Goal: Task Accomplishment & Management: Complete application form

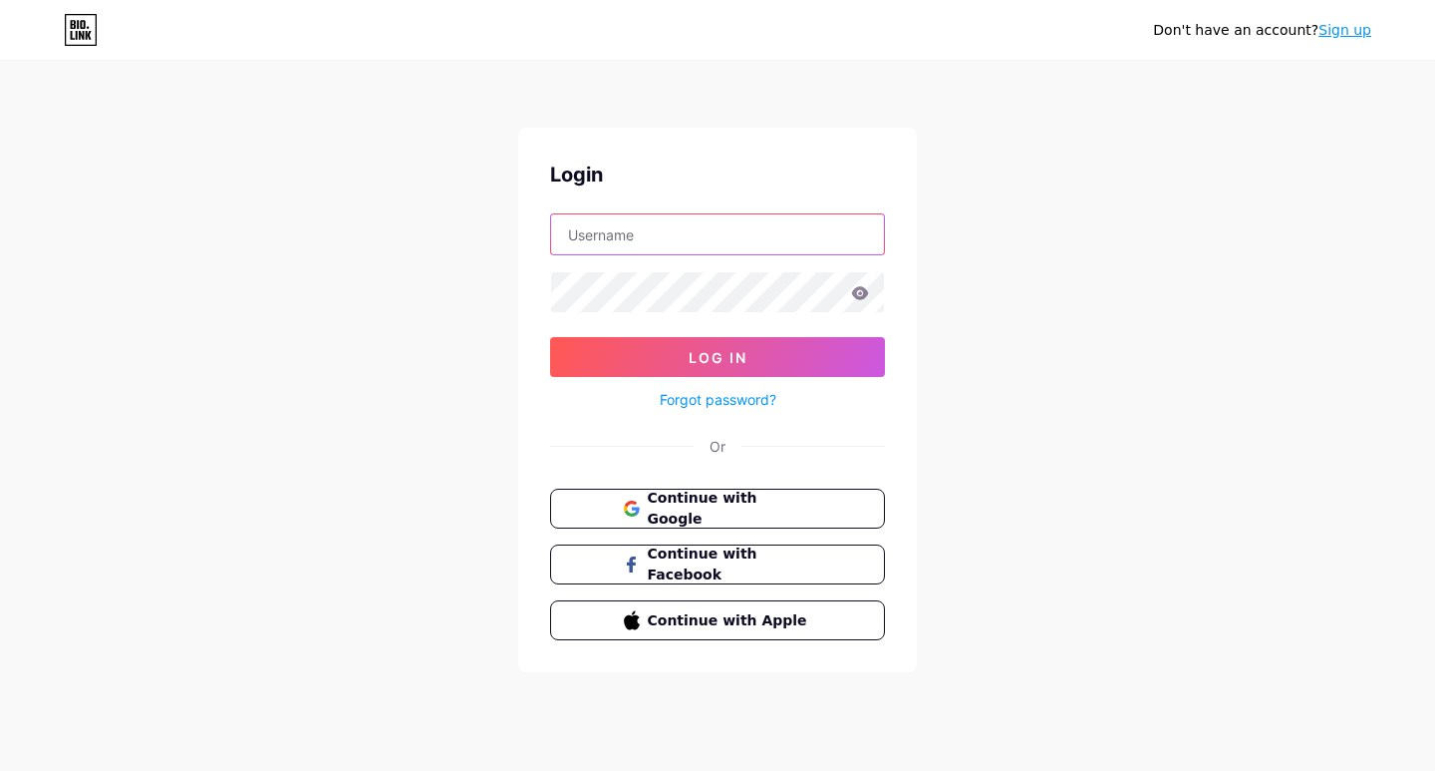
click at [652, 225] on input "text" at bounding box center [717, 234] width 333 height 40
click at [687, 519] on button "Continue with Google" at bounding box center [717, 508] width 340 height 41
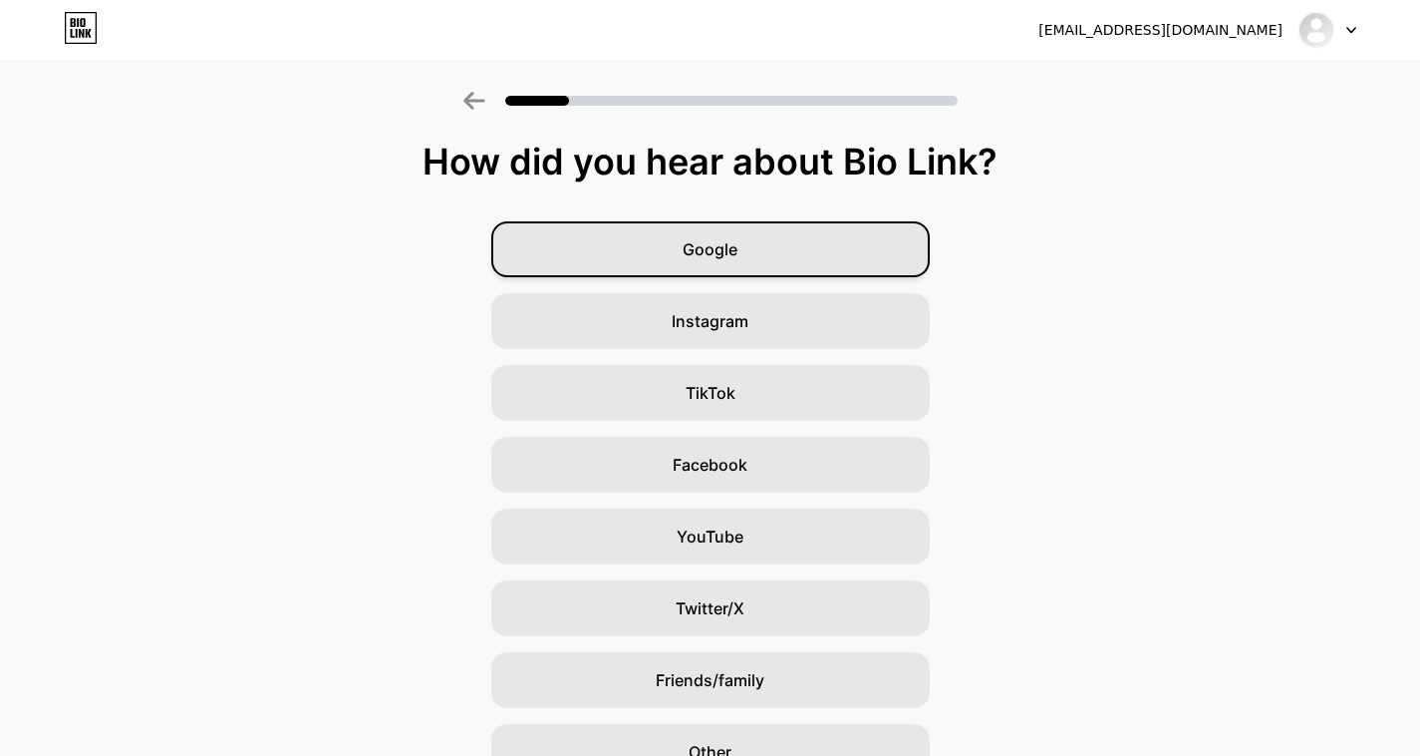
click at [738, 256] on span "Google" at bounding box center [710, 249] width 55 height 24
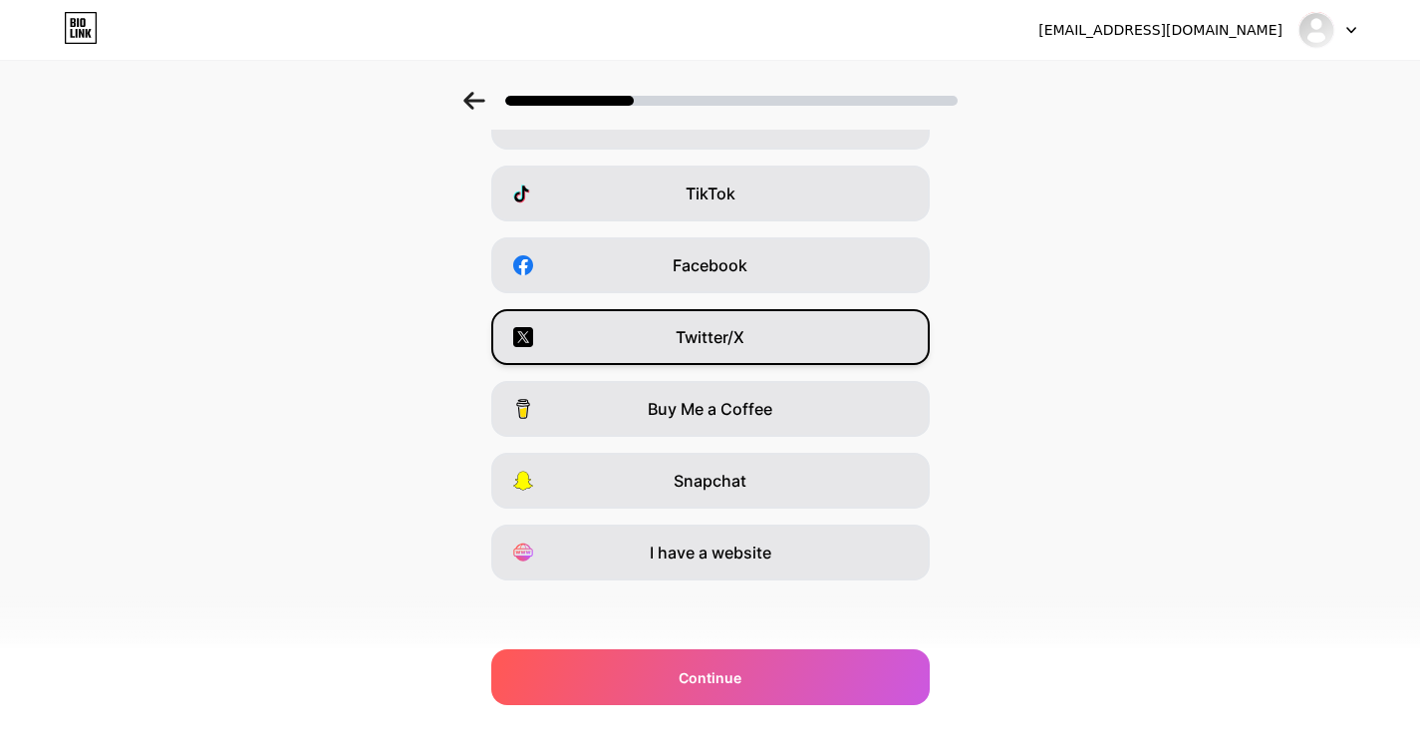
scroll to position [203, 0]
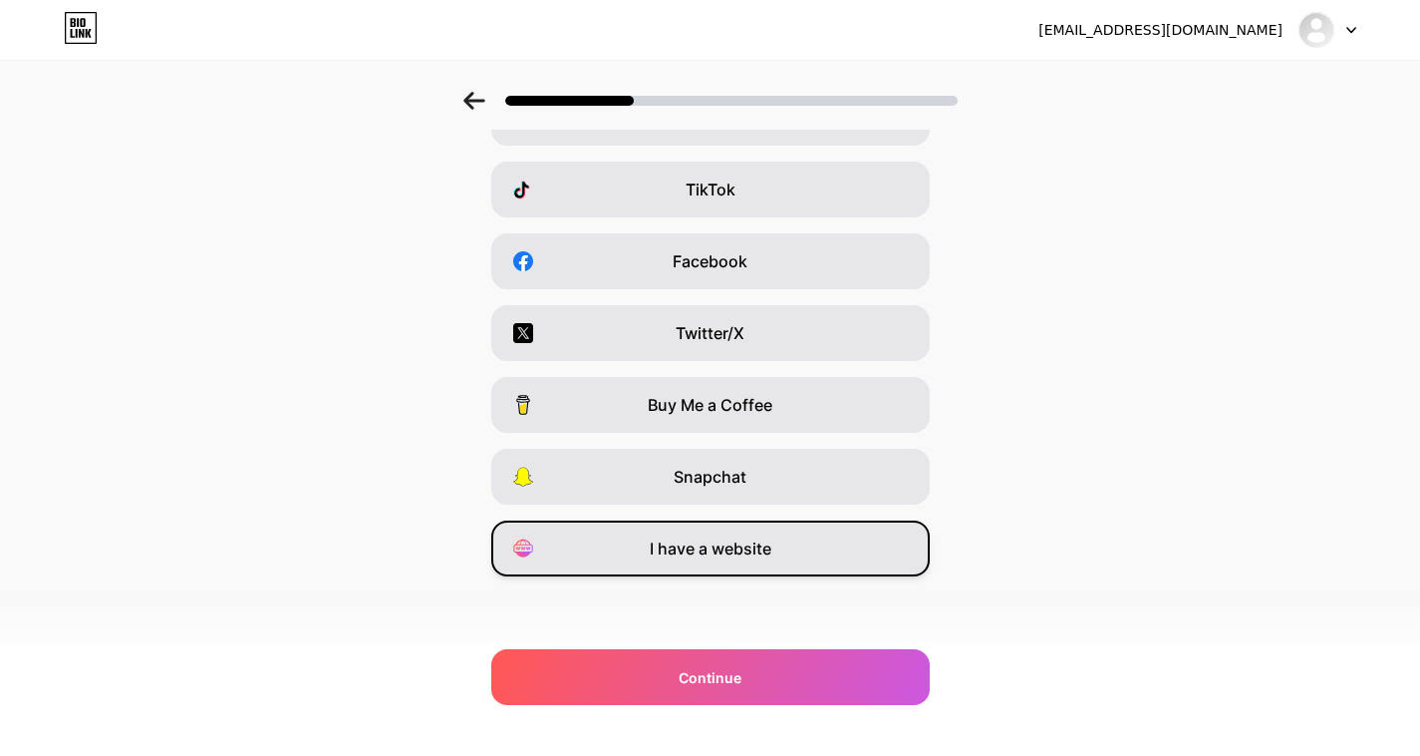
click at [754, 548] on span "I have a website" at bounding box center [711, 548] width 122 height 24
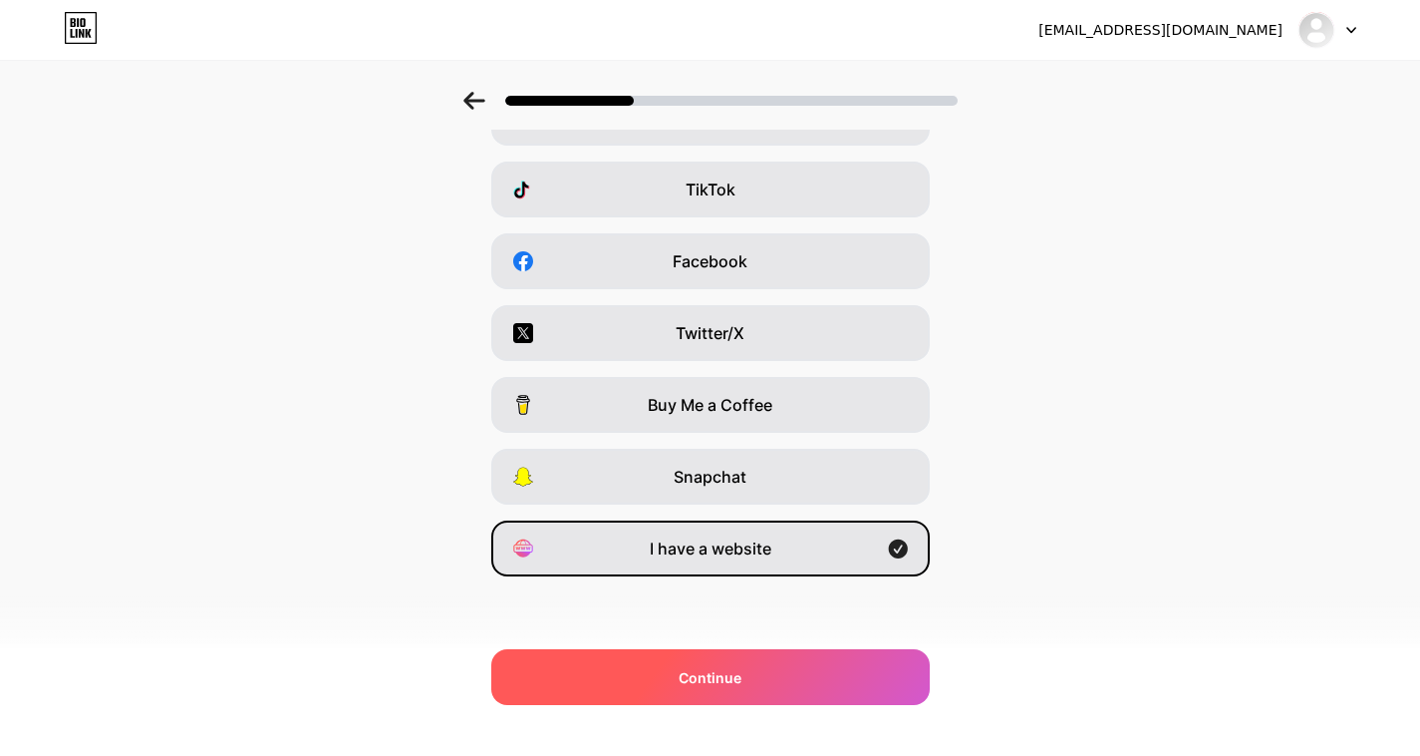
click at [717, 672] on span "Continue" at bounding box center [710, 677] width 63 height 21
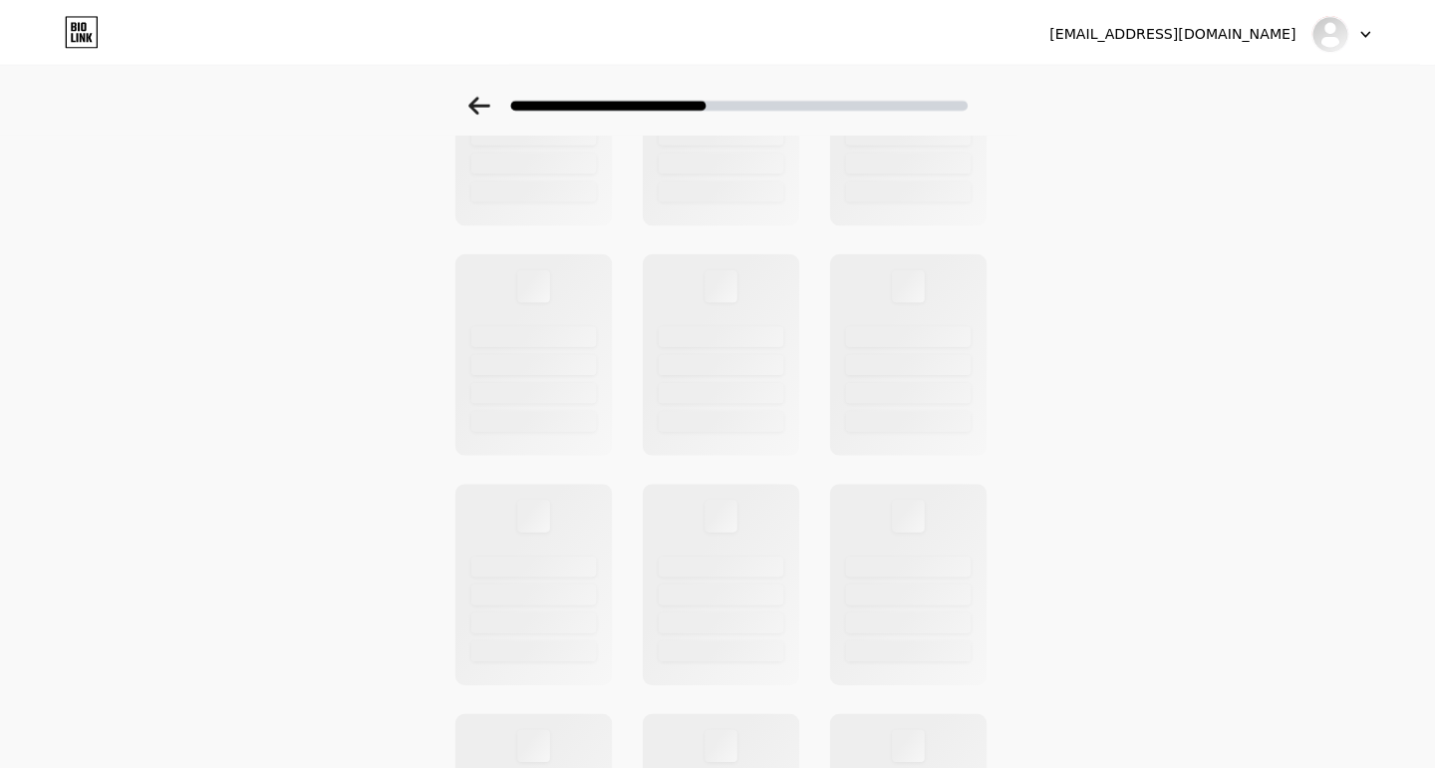
scroll to position [0, 0]
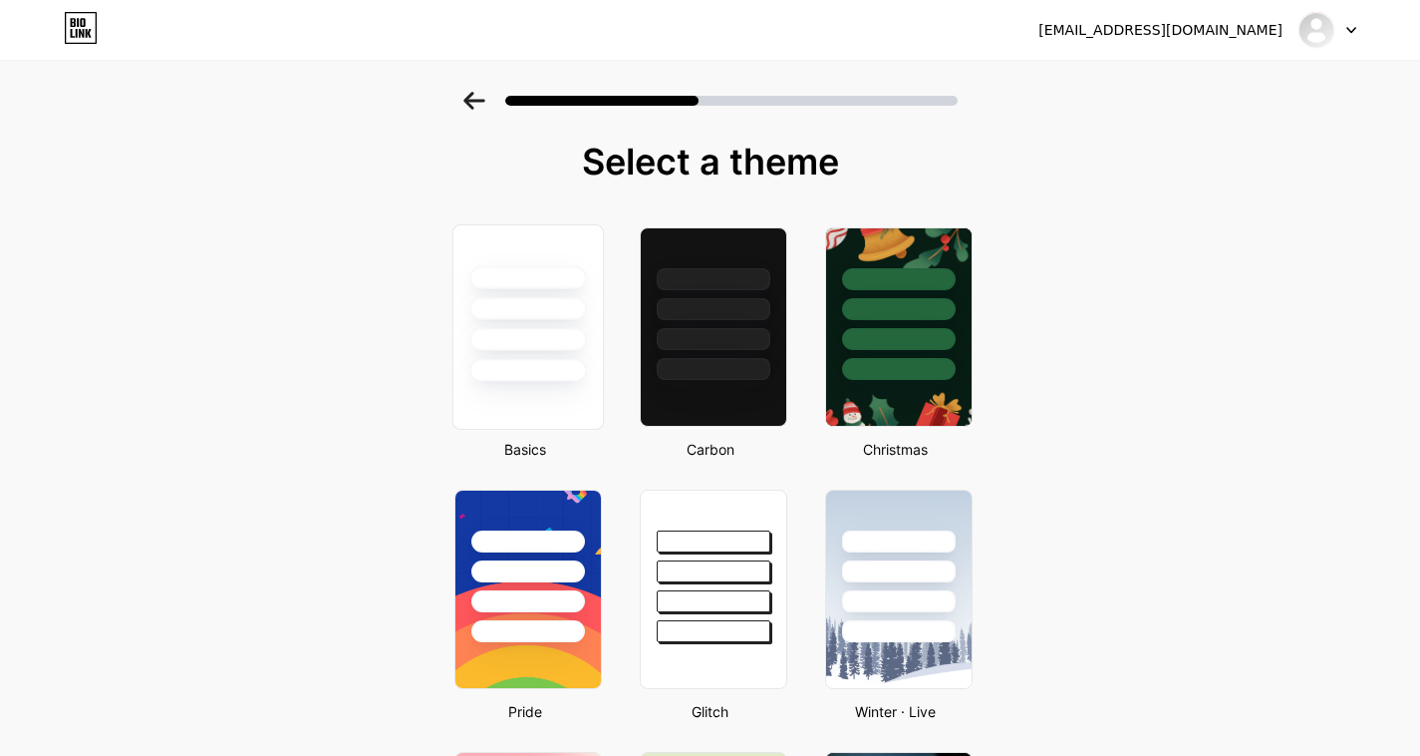
click at [568, 381] on div at bounding box center [528, 370] width 117 height 23
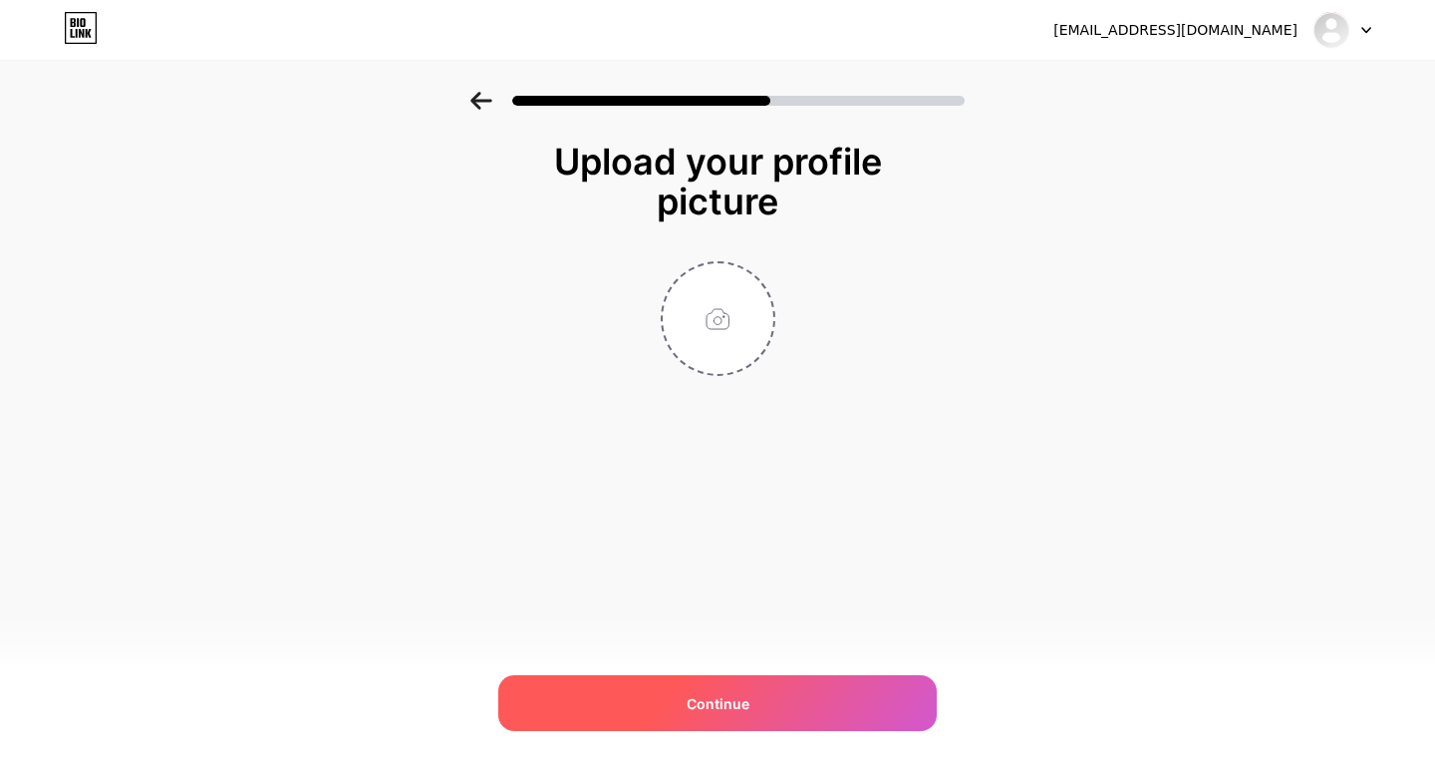
click at [730, 693] on span "Continue" at bounding box center [718, 703] width 63 height 21
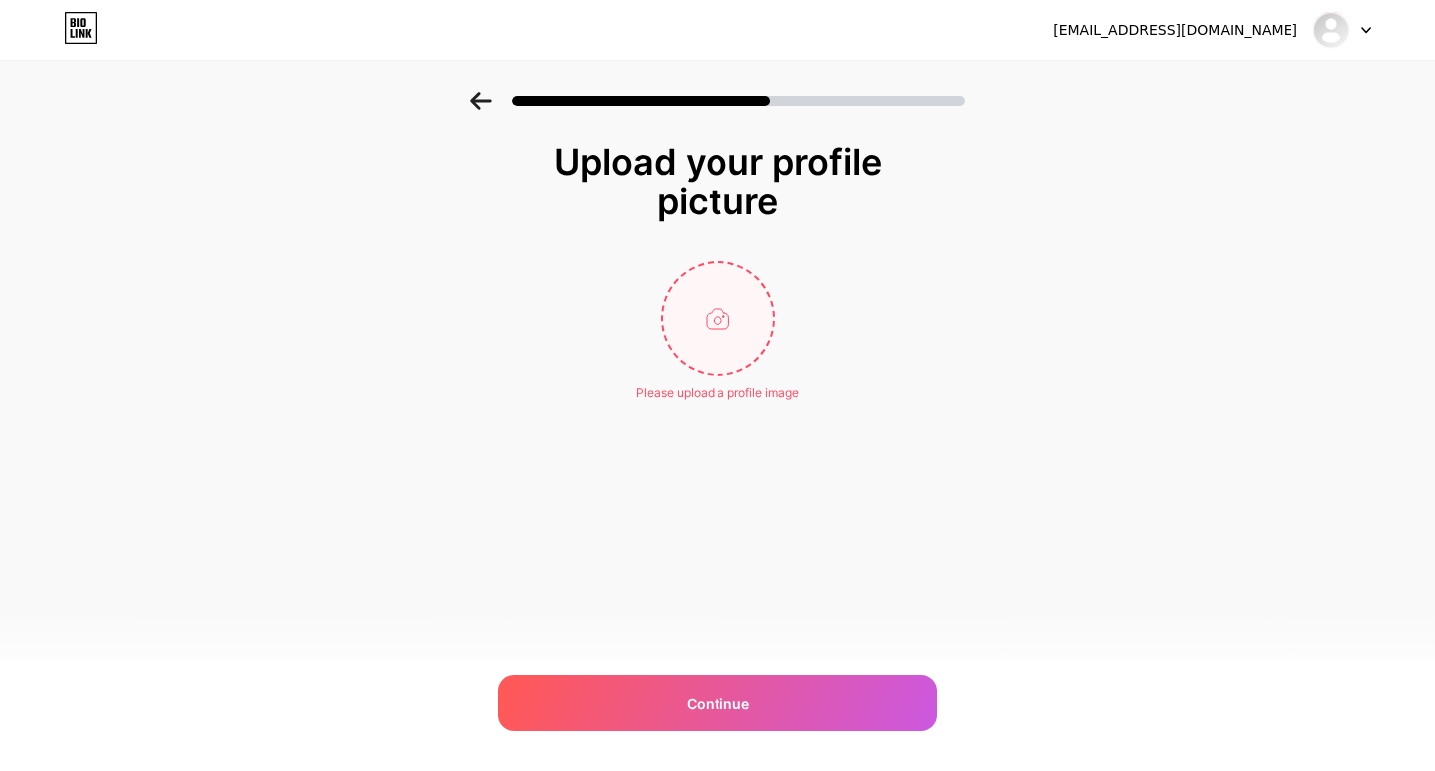
click at [710, 303] on input "file" at bounding box center [718, 318] width 111 height 111
click at [714, 321] on input "file" at bounding box center [718, 318] width 111 height 111
type input "C:\fakepath\lacatanddoghospital logo.jpg"
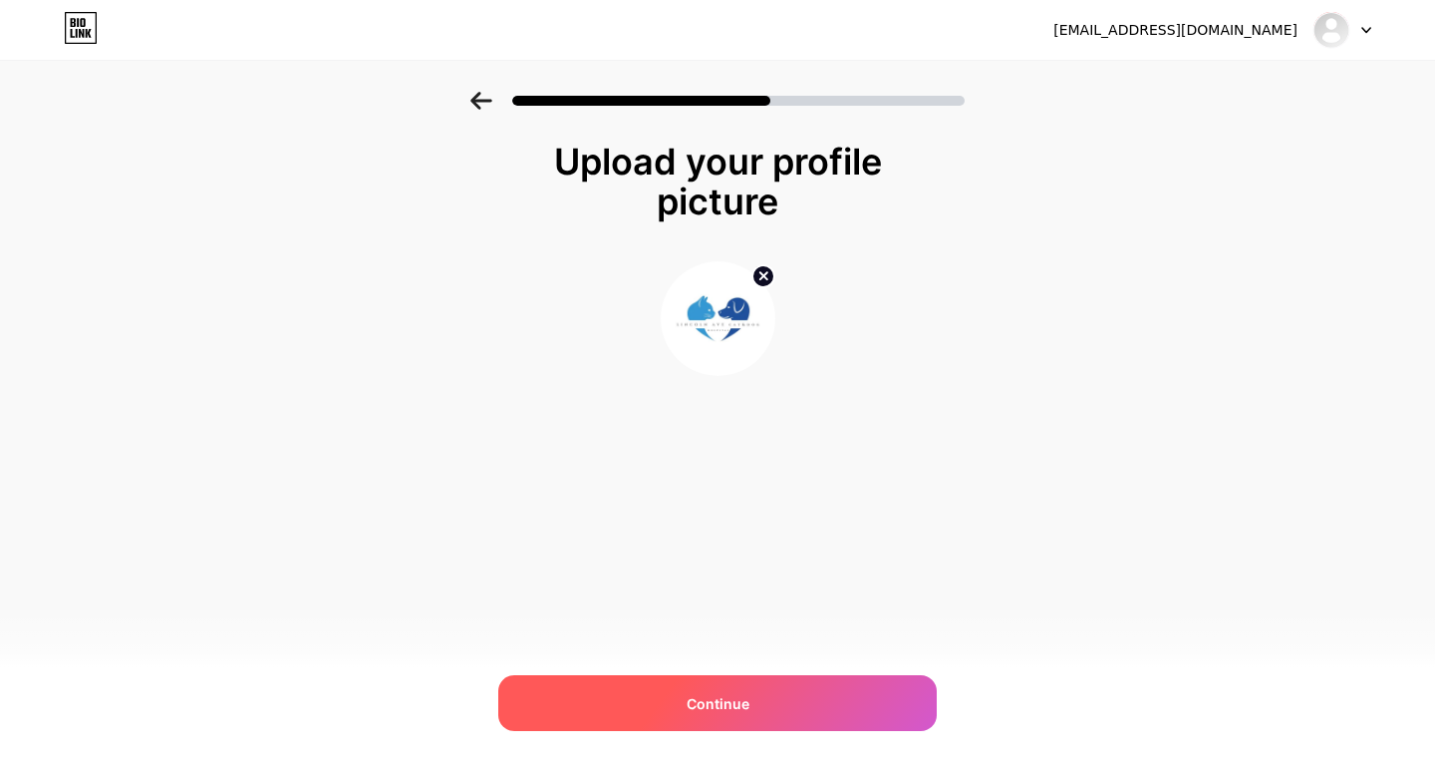
click at [756, 708] on div "Continue" at bounding box center [717, 703] width 439 height 56
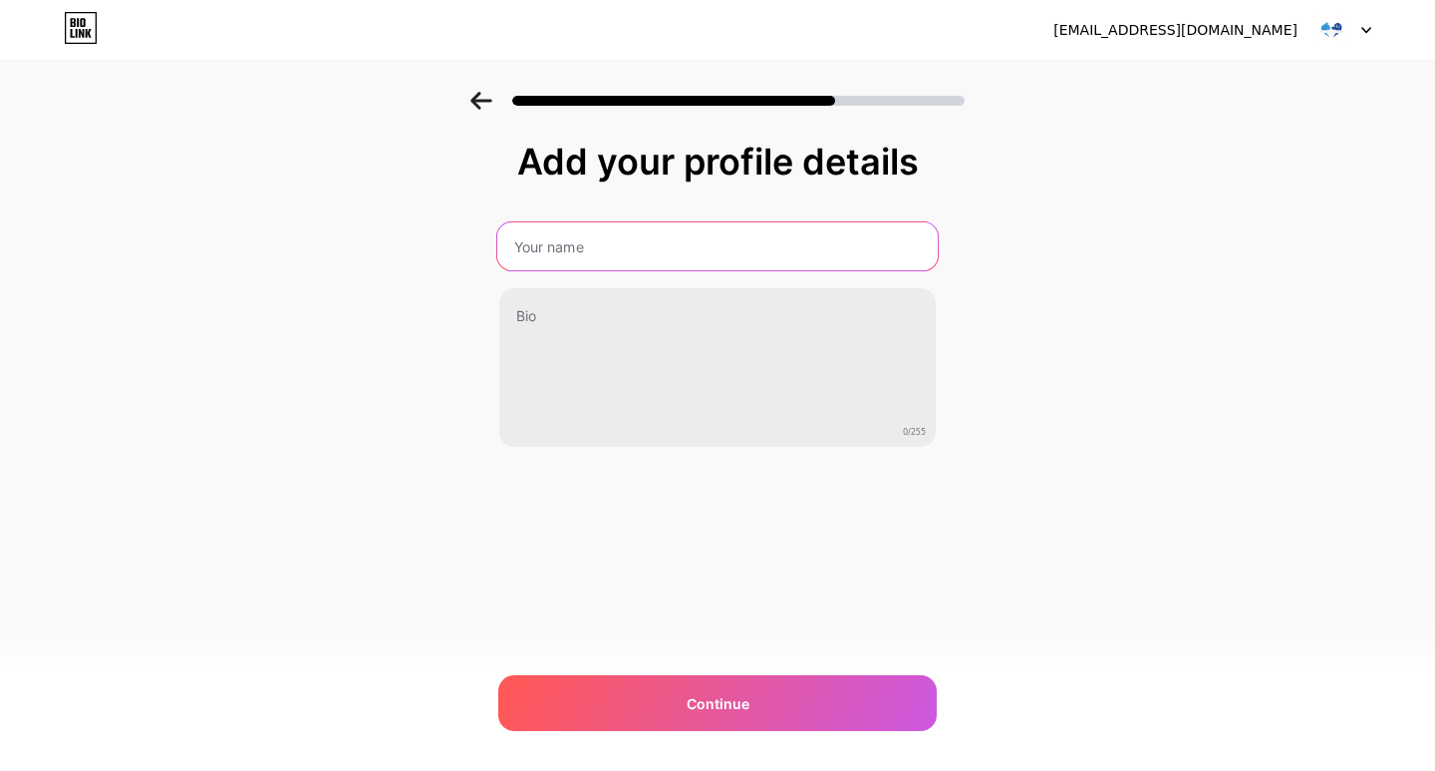
click at [644, 227] on input "text" at bounding box center [717, 246] width 441 height 48
paste input "Lincoln Ave Cat & Dog Hospital"
type input "Lincoln Ave Cat & Dog Hospital"
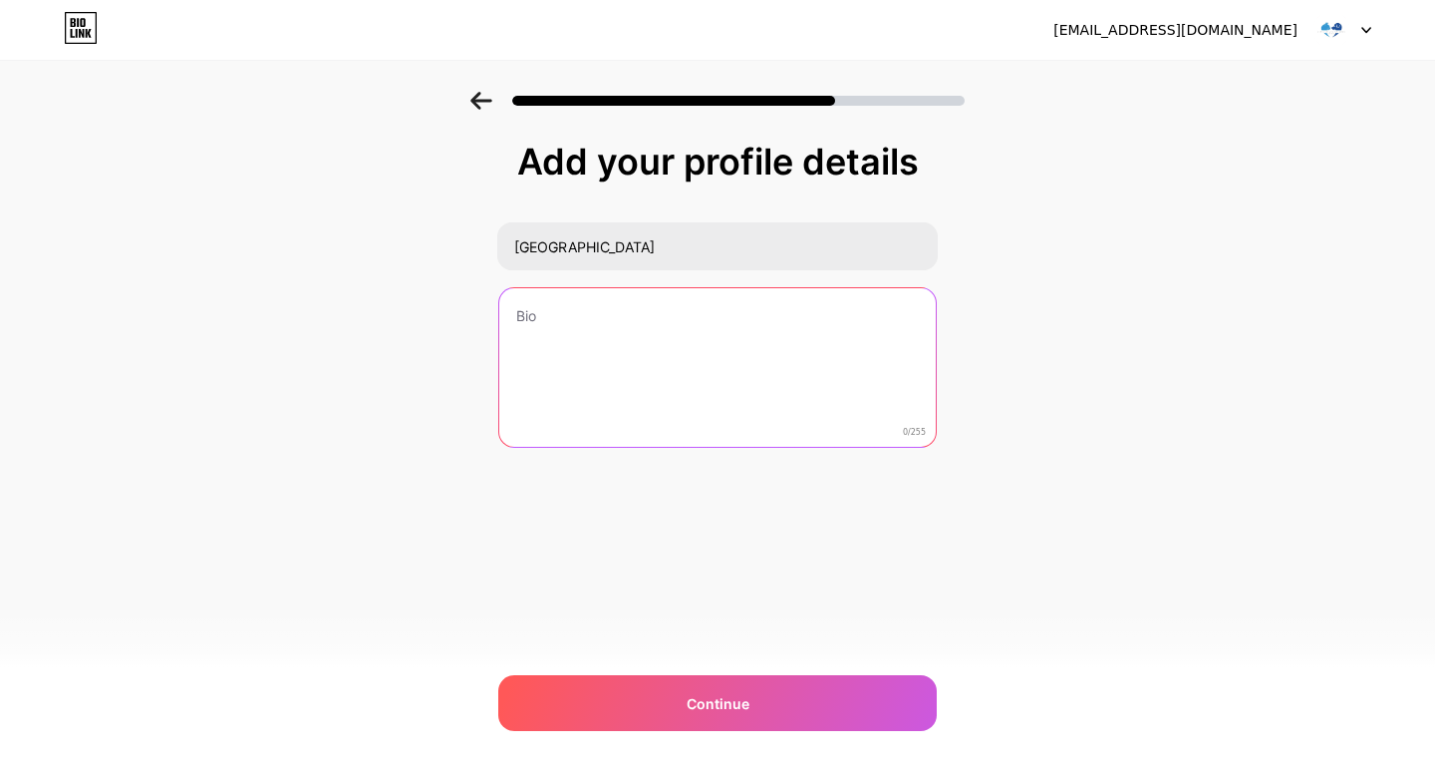
drag, startPoint x: 562, startPoint y: 335, endPoint x: 516, endPoint y: 238, distance: 107.0
click at [562, 336] on textarea at bounding box center [717, 368] width 437 height 160
paste textarea ""Lincoln Avenue Cat & Dog Hospital is your trusted animal hospital in New Jerse…"
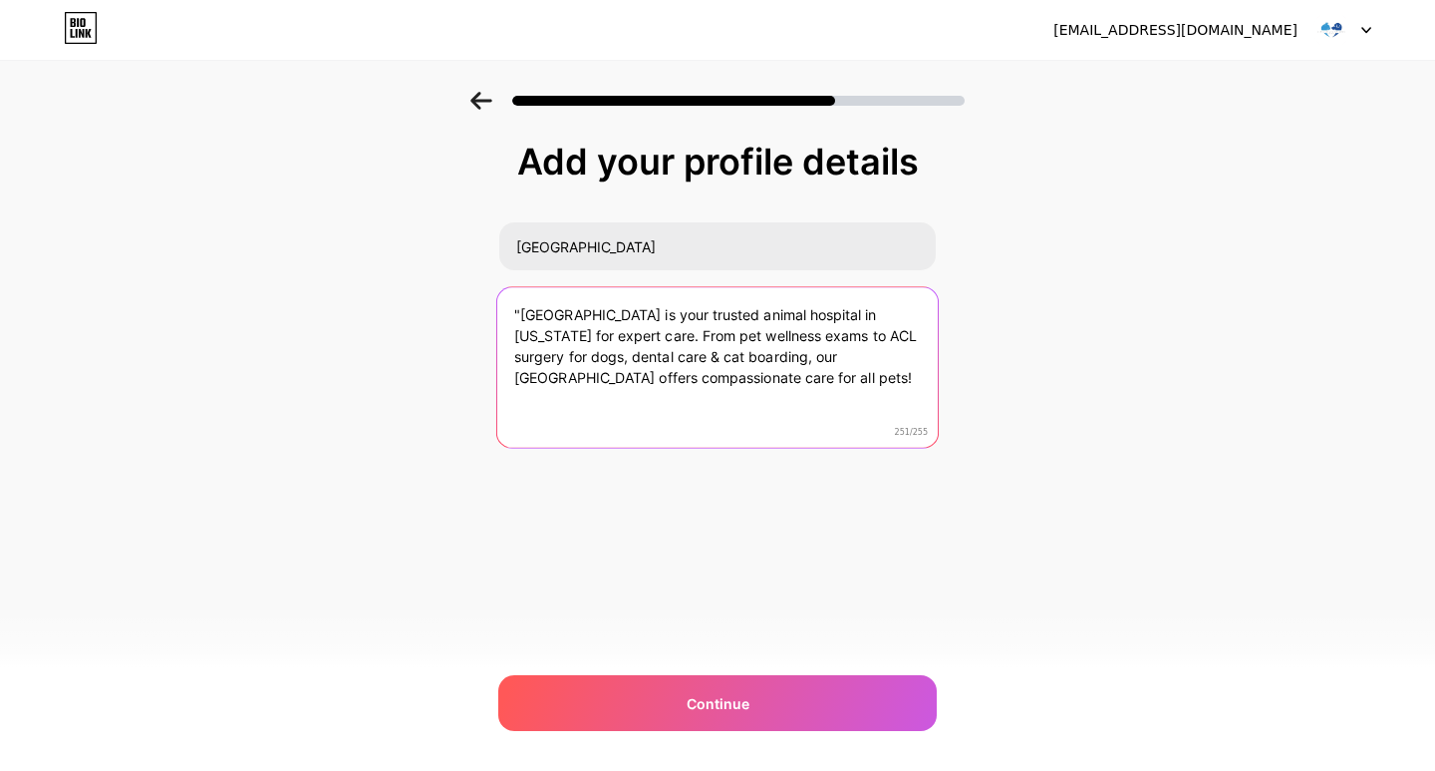
click at [515, 308] on textarea ""Lincoln Avenue Cat & Dog Hospital is your trusted animal hospital in New Jerse…" at bounding box center [717, 367] width 441 height 162
click at [525, 310] on textarea ""Lincoln Avenue Cat & Dog Hospital is your trusted animal hospital in New Jerse…" at bounding box center [717, 367] width 441 height 162
click at [517, 303] on textarea ""Lincoln Avenue Cat & Dog Hospital is your trusted animal hospital in New Jerse…" at bounding box center [717, 367] width 441 height 162
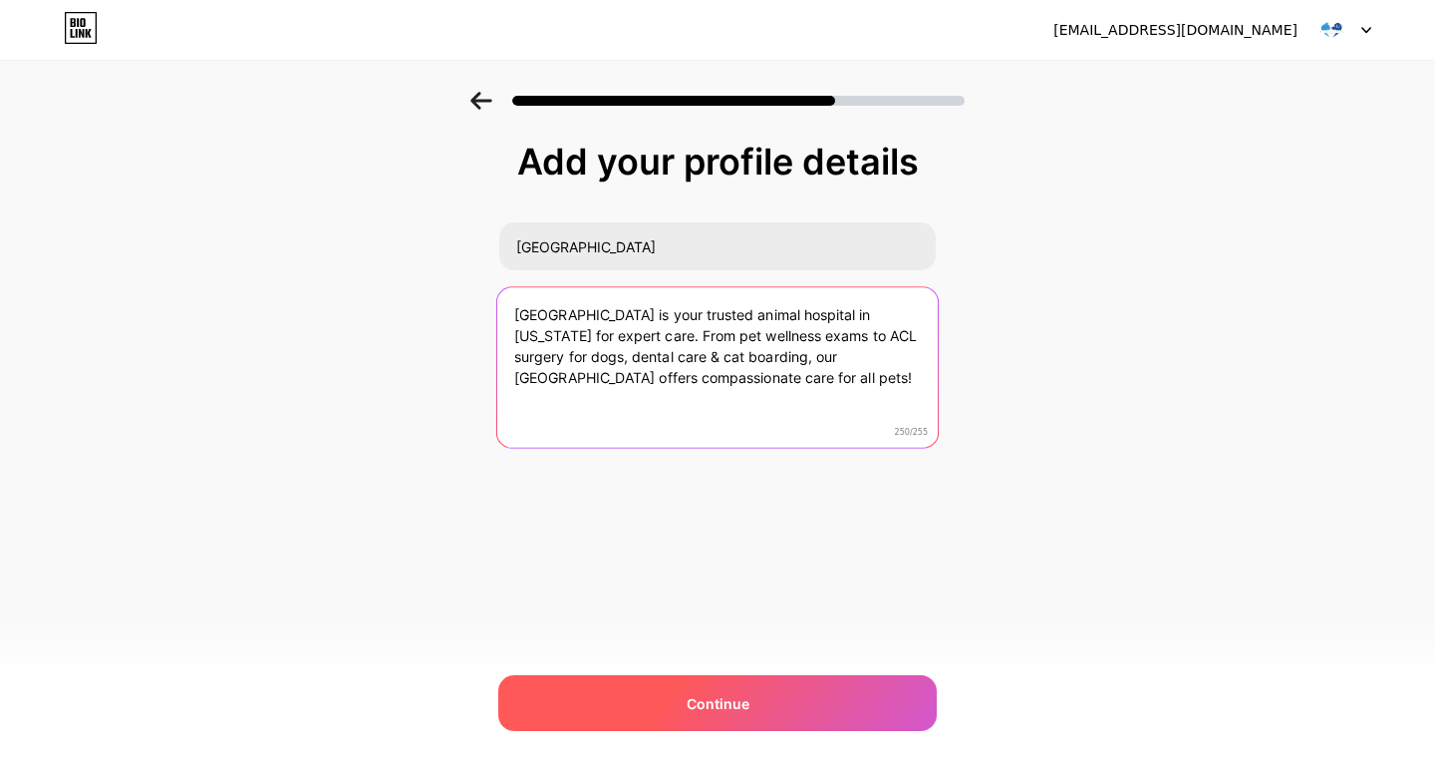
type textarea "Lincoln Avenue Cat & Dog Hospital is your trusted animal hospital in New Jersey…"
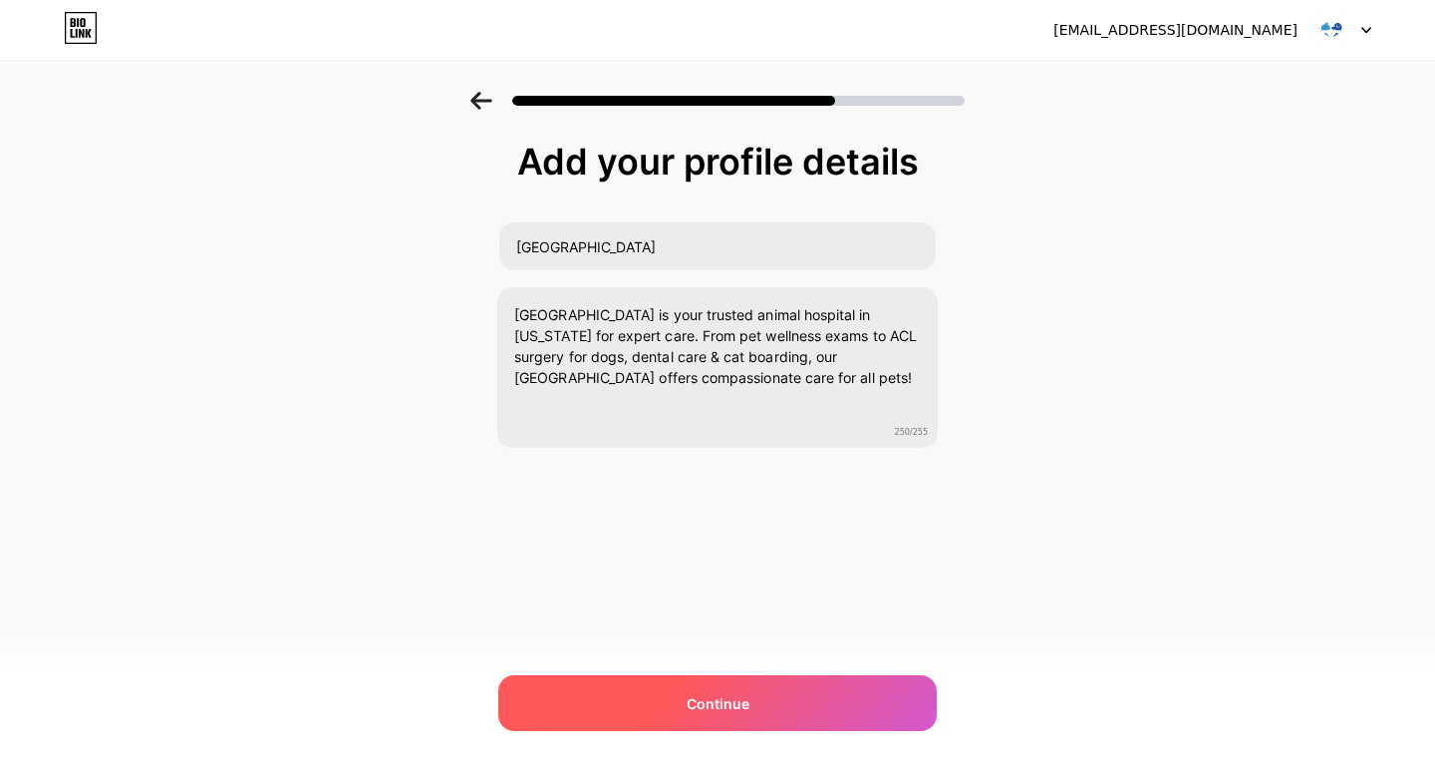
click at [669, 686] on div "Continue" at bounding box center [717, 703] width 439 height 56
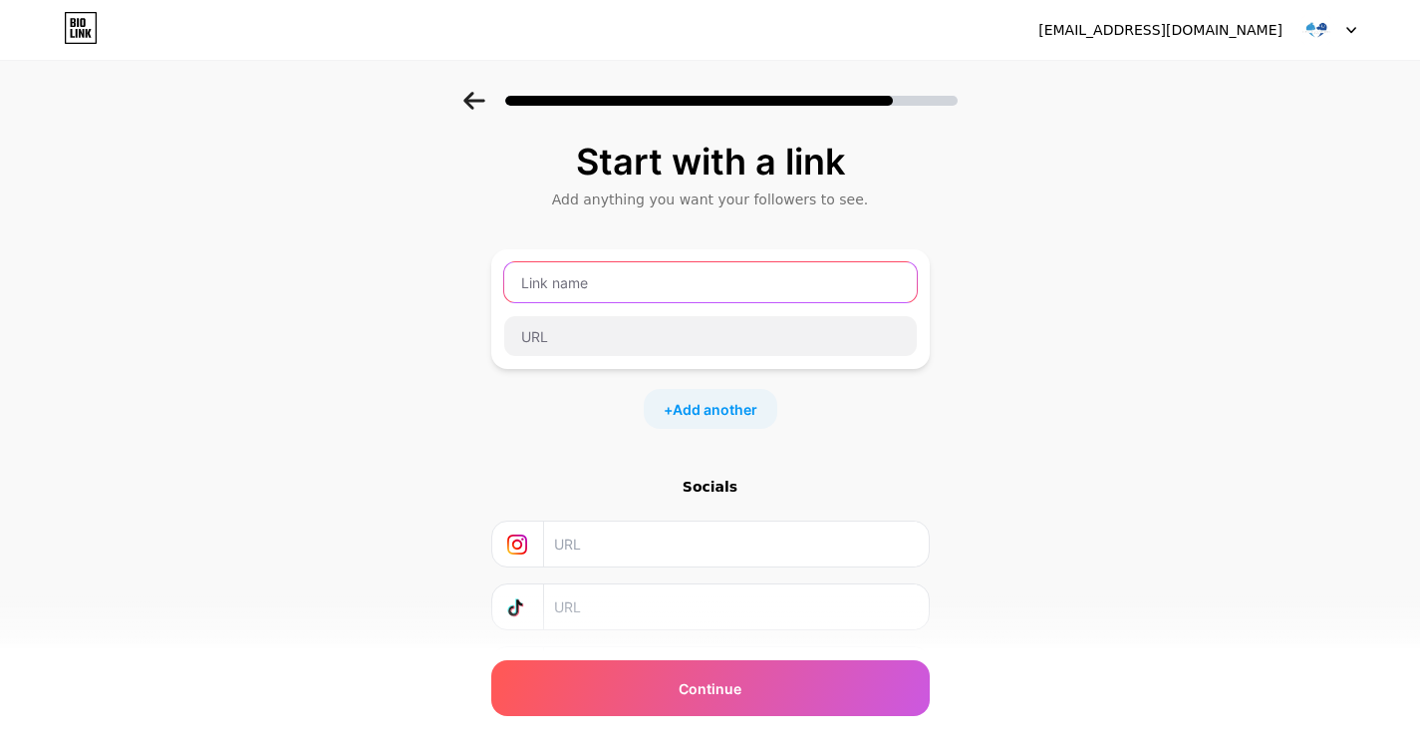
click at [587, 271] on input "text" at bounding box center [710, 282] width 413 height 40
type input "Website"
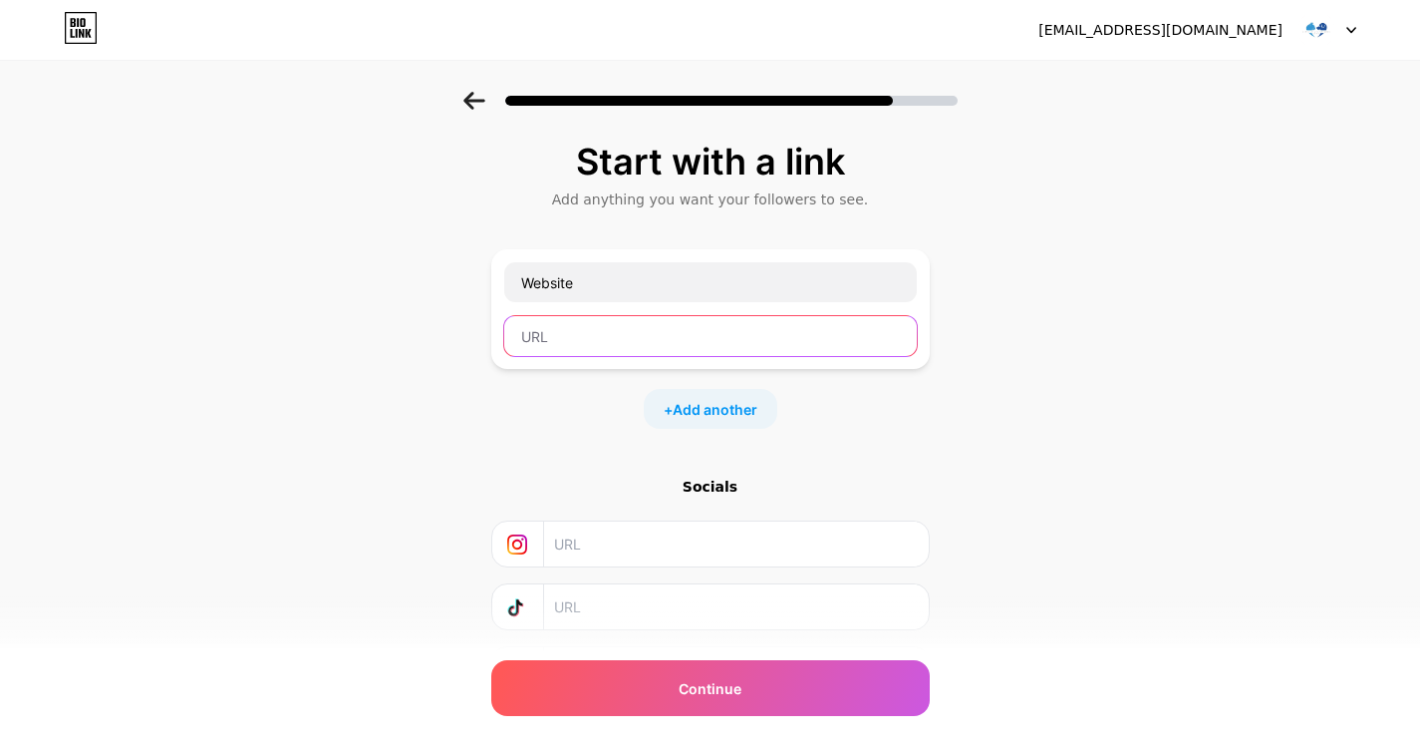
drag, startPoint x: 546, startPoint y: 352, endPoint x: 546, endPoint y: 328, distance: 23.9
click at [546, 351] on input "text" at bounding box center [710, 336] width 413 height 40
paste input "https://www.lacatanddoghospital.com/"
type input "https://www.lacatanddoghospital.com/"
click at [605, 546] on input "text" at bounding box center [735, 543] width 362 height 45
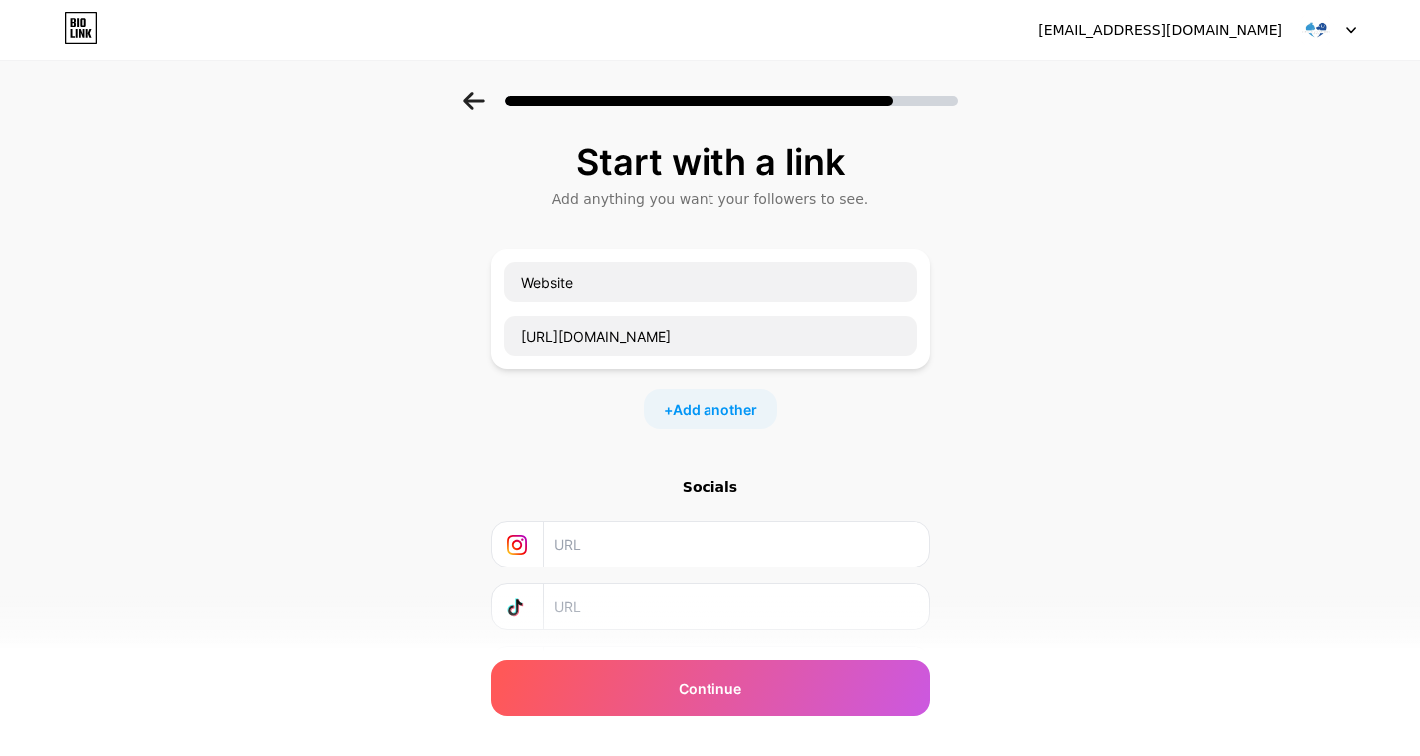
paste input "https://www.facebook.com/lincolnavecathospital/"
type input "https://www.facebook.com/lincolnavecathospital/"
click at [680, 614] on input "text" at bounding box center [735, 606] width 362 height 45
paste input "https://instagram.com/lacatanddoghospital/"
type input "https://instagram.com/lacatanddoghospital/"
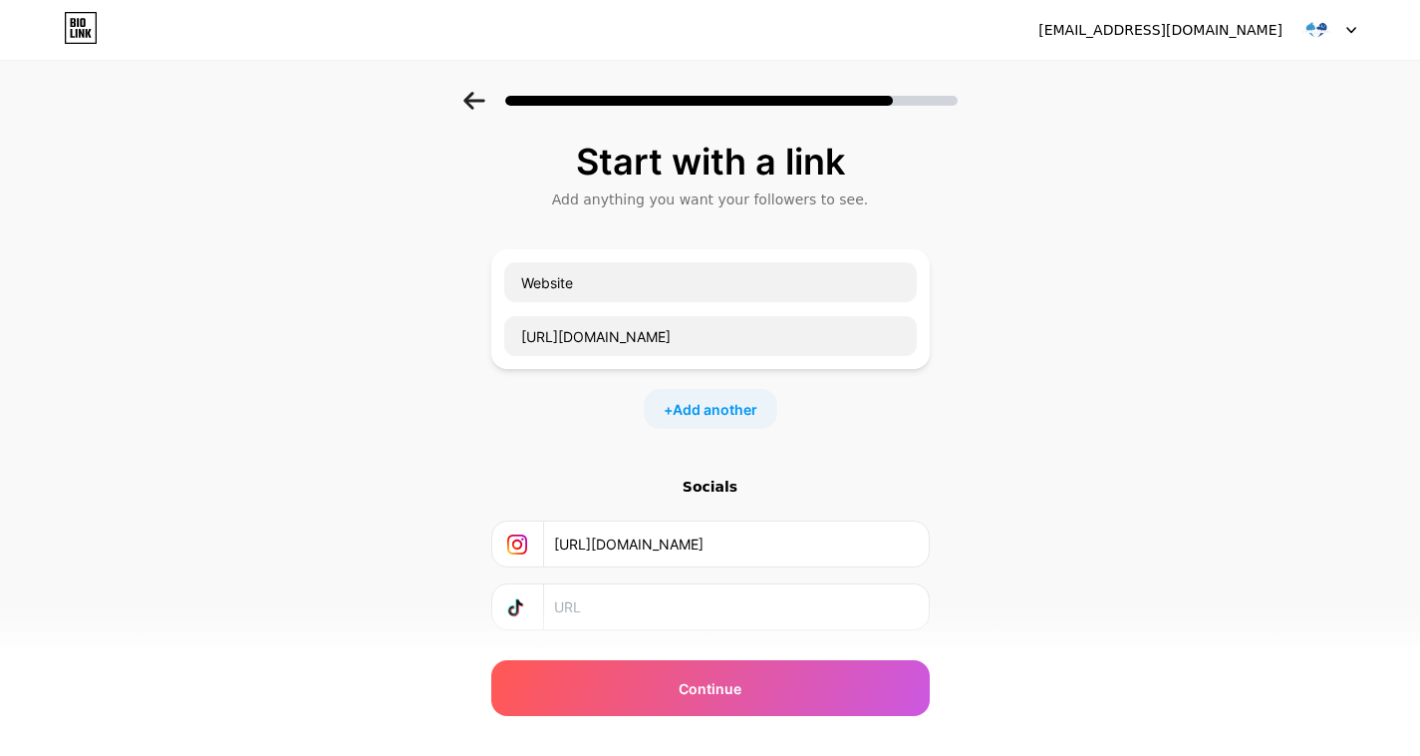
click at [675, 534] on input "https://www.facebook.com/lincolnavecathospital/" at bounding box center [735, 543] width 362 height 45
paste input "instagram.com/lacatanddog"
type input "https://instagram.com/lacatanddoghospital/"
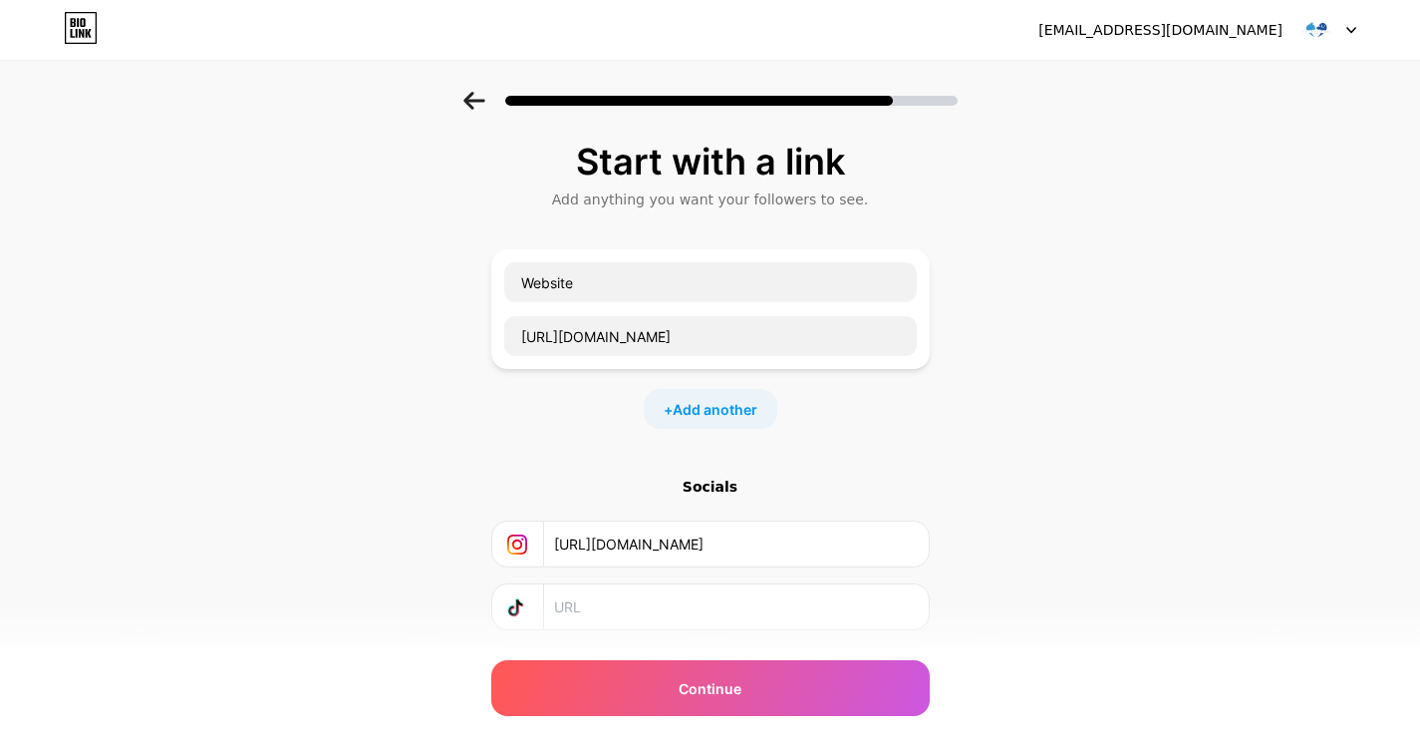
click at [1045, 460] on div "Start with a link Add anything you want your followers to see. Website https://…" at bounding box center [710, 442] width 1420 height 701
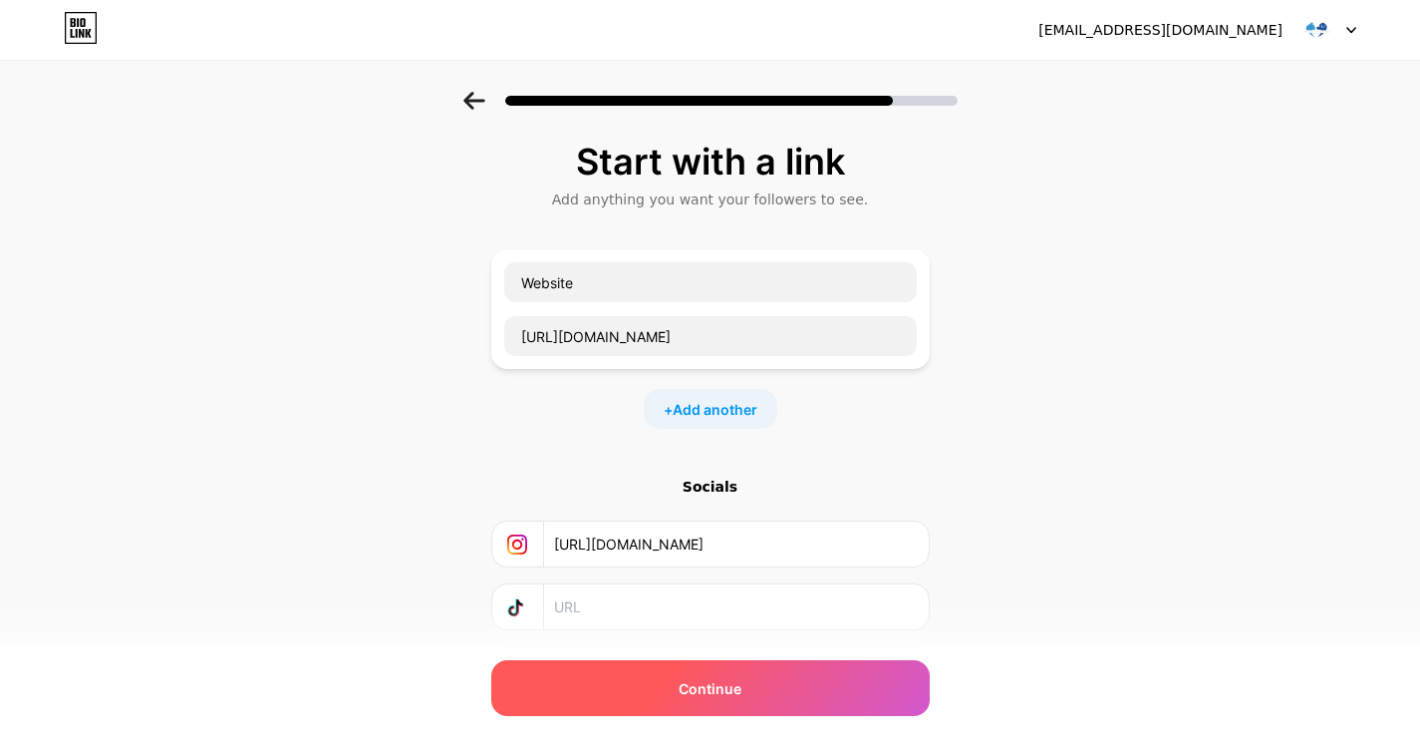
click at [740, 685] on span "Continue" at bounding box center [710, 688] width 63 height 21
click at [737, 692] on span "Continue" at bounding box center [710, 688] width 63 height 21
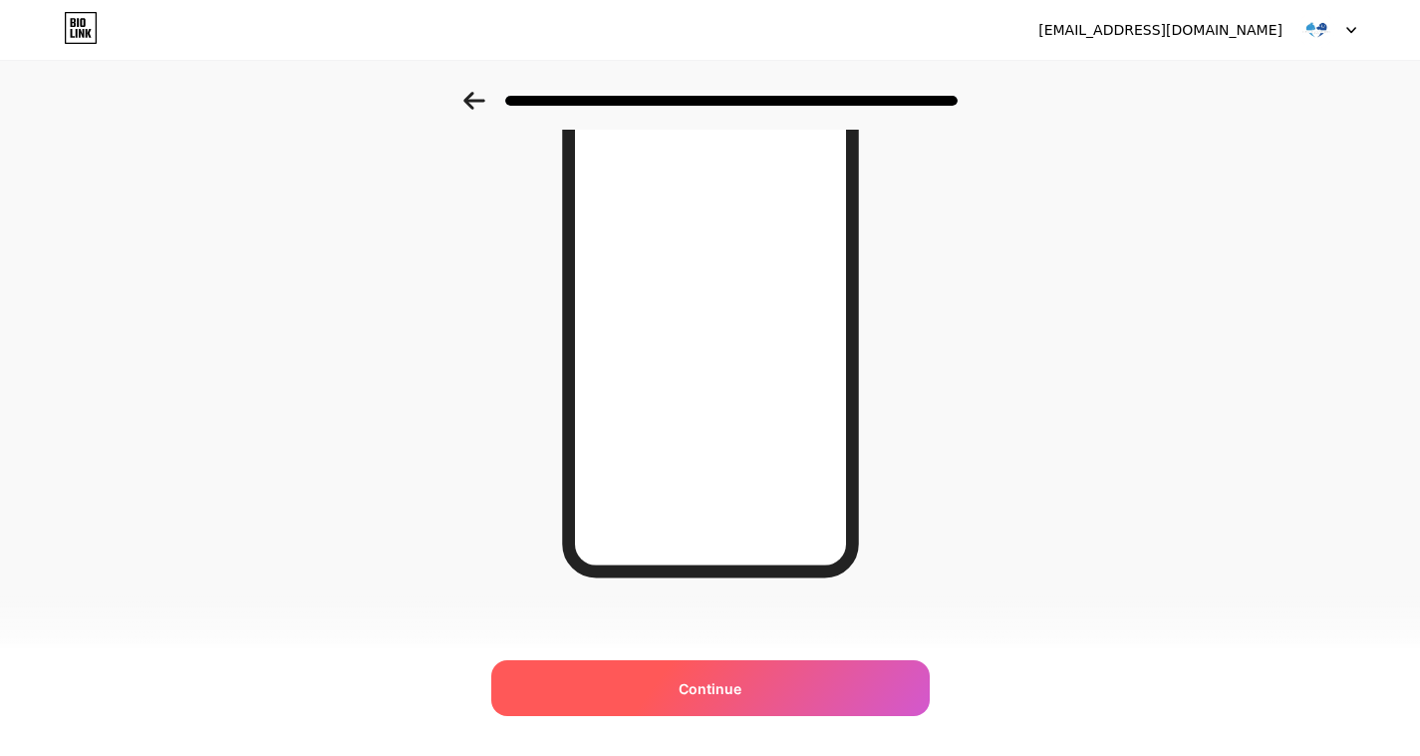
scroll to position [246, 0]
click at [735, 672] on div "Continue" at bounding box center [710, 688] width 439 height 56
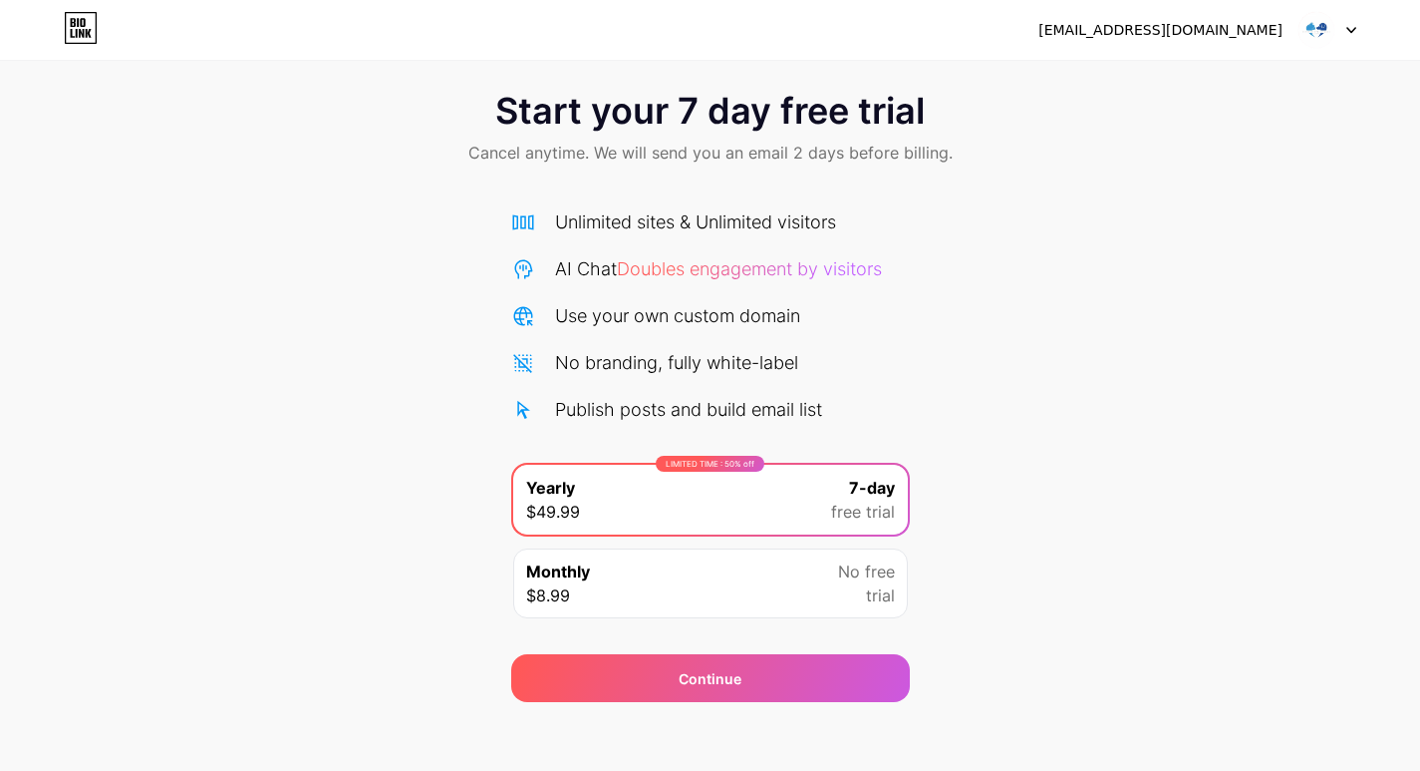
scroll to position [32, 0]
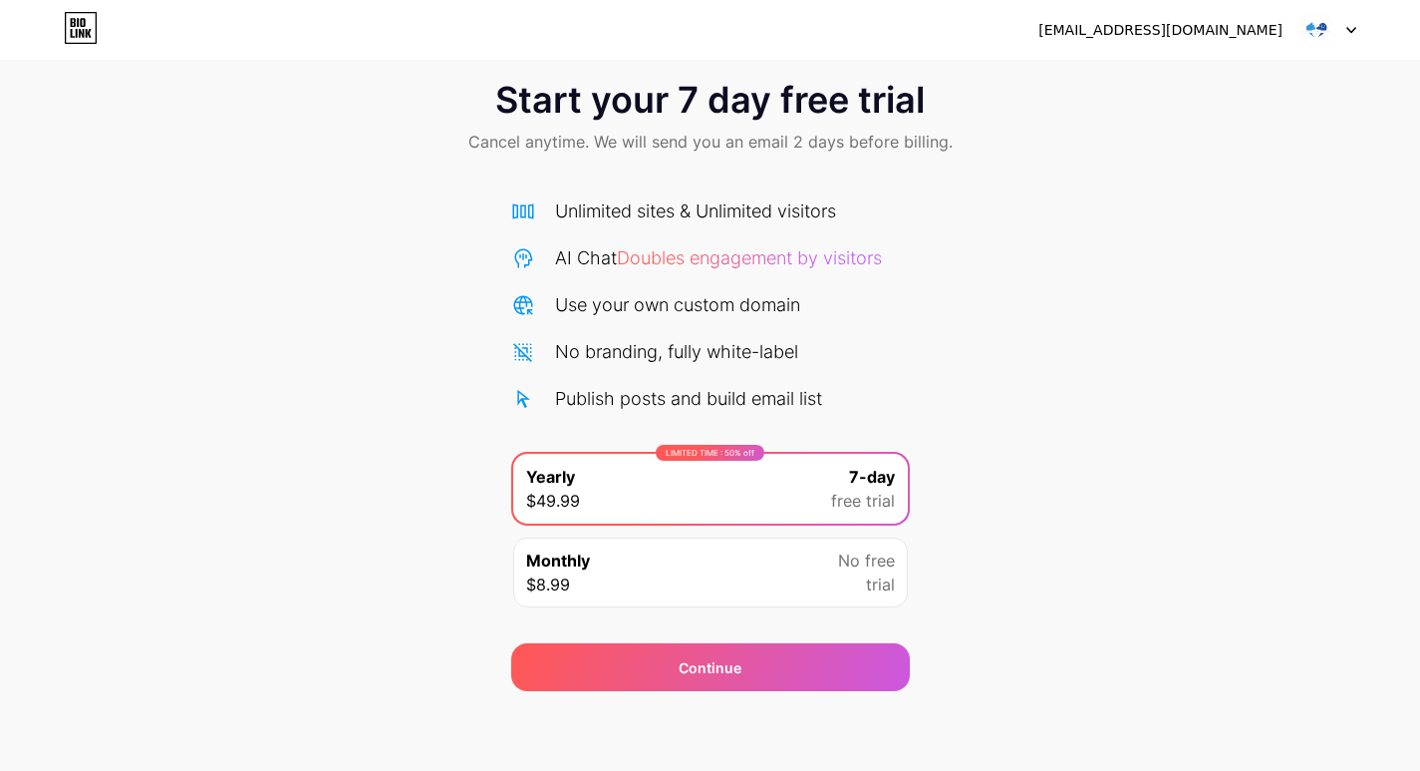
click at [910, 302] on div "Start your 7 day free trial Cancel anytime. We will send you an email 2 days be…" at bounding box center [710, 375] width 1420 height 631
click at [1343, 26] on div at bounding box center [1328, 30] width 58 height 36
click at [1157, 246] on div "Start your 7 day free trial Cancel anytime. We will send you an email 2 days be…" at bounding box center [710, 375] width 1420 height 631
drag, startPoint x: 752, startPoint y: 212, endPoint x: 764, endPoint y: 195, distance: 20.7
click at [755, 213] on div "Unlimited sites & Unlimited visitors" at bounding box center [695, 210] width 281 height 27
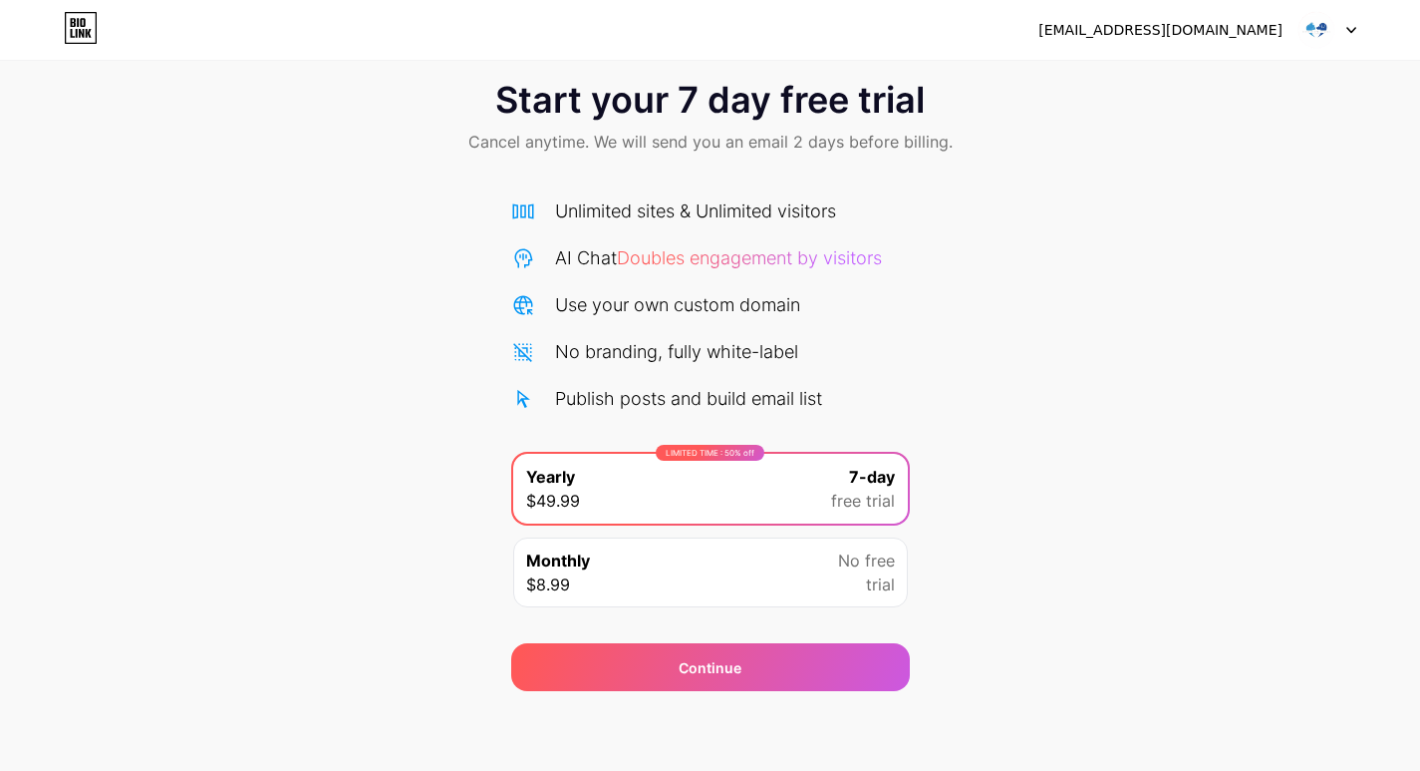
drag, startPoint x: 802, startPoint y: 151, endPoint x: 818, endPoint y: 143, distance: 17.8
click at [803, 151] on span "Cancel anytime. We will send you an email 2 days before billing." at bounding box center [711, 142] width 484 height 24
click at [819, 143] on span "Cancel anytime. We will send you an email 2 days before billing." at bounding box center [711, 142] width 484 height 24
drag, startPoint x: 828, startPoint y: 142, endPoint x: 1043, endPoint y: 110, distance: 216.7
click at [851, 141] on span "Cancel anytime. We will send you an email 2 days before billing." at bounding box center [711, 142] width 484 height 24
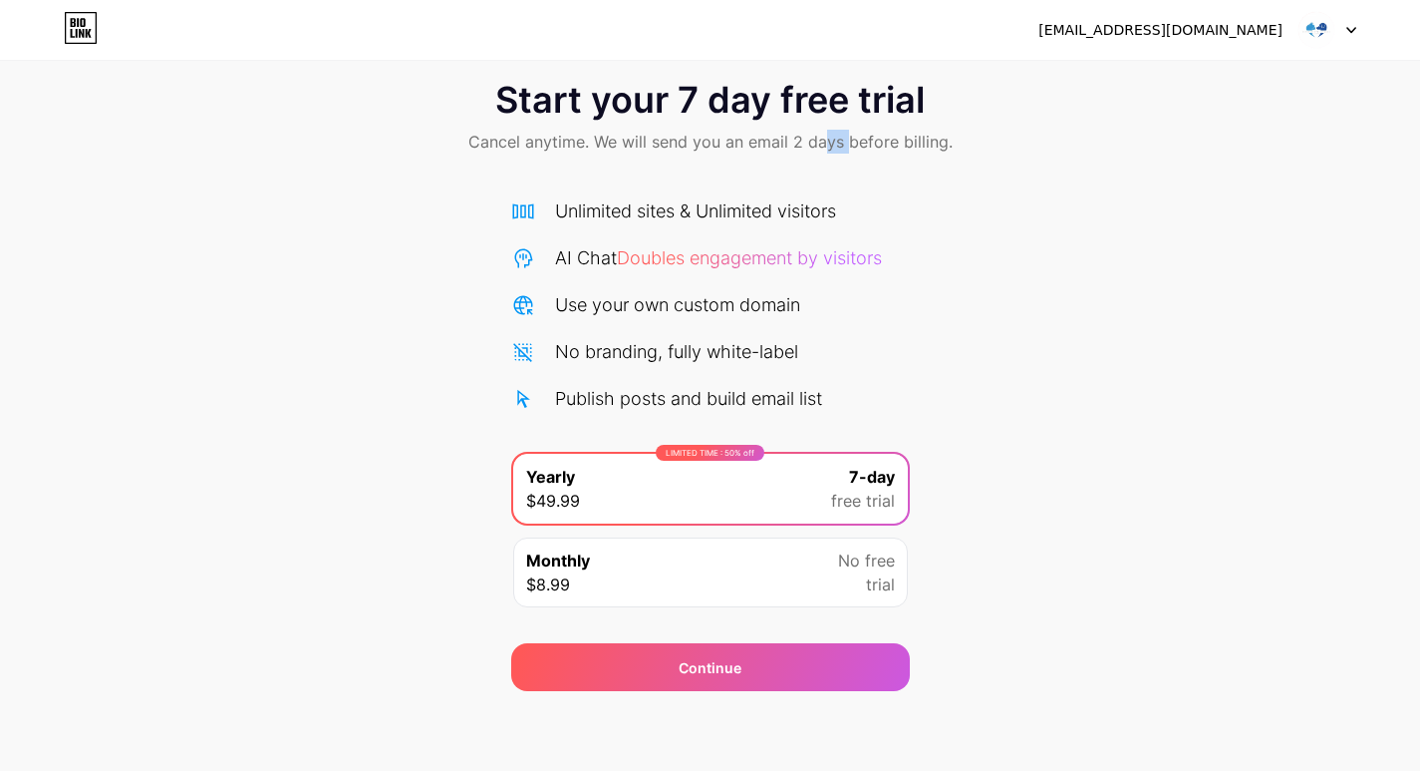
click at [90, 21] on icon at bounding box center [81, 28] width 34 height 32
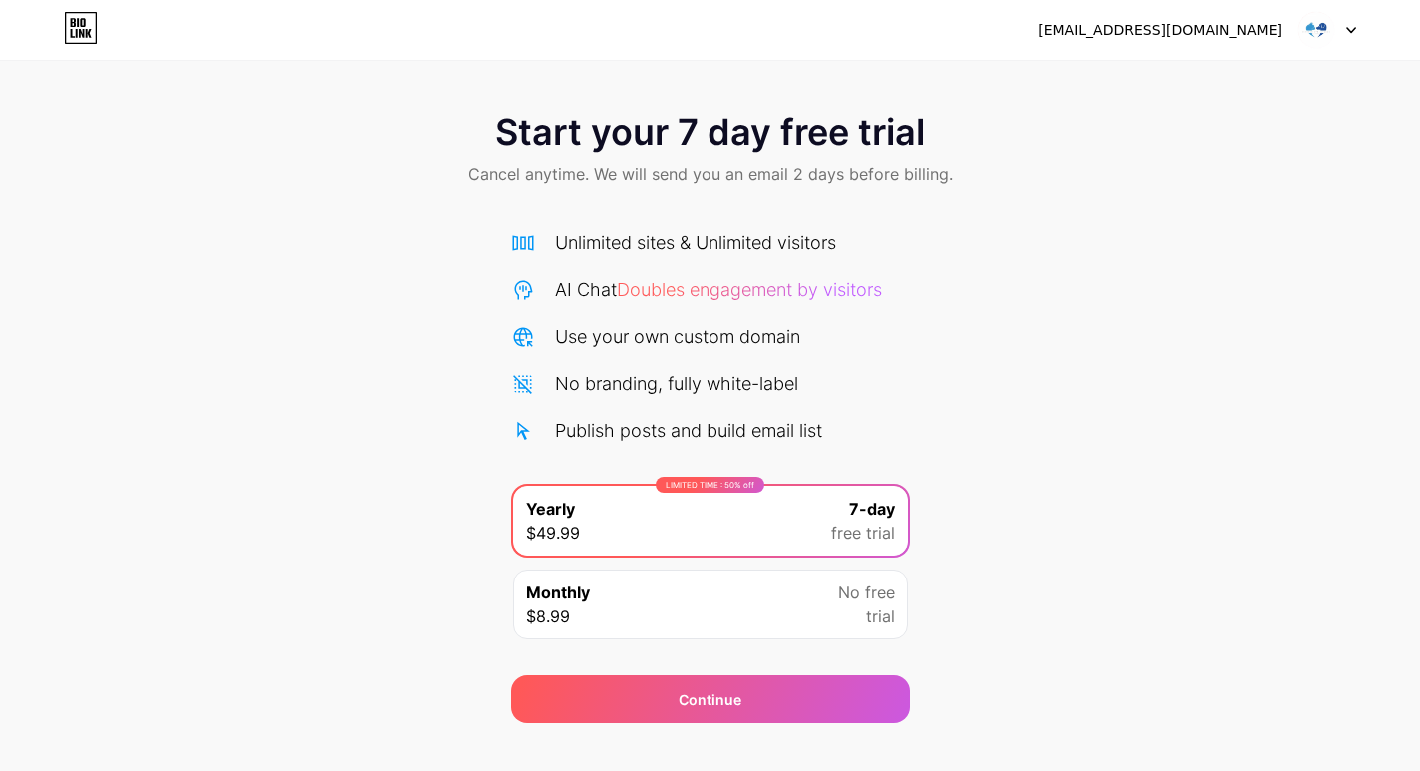
scroll to position [25, 0]
